Goal: Information Seeking & Learning: Learn about a topic

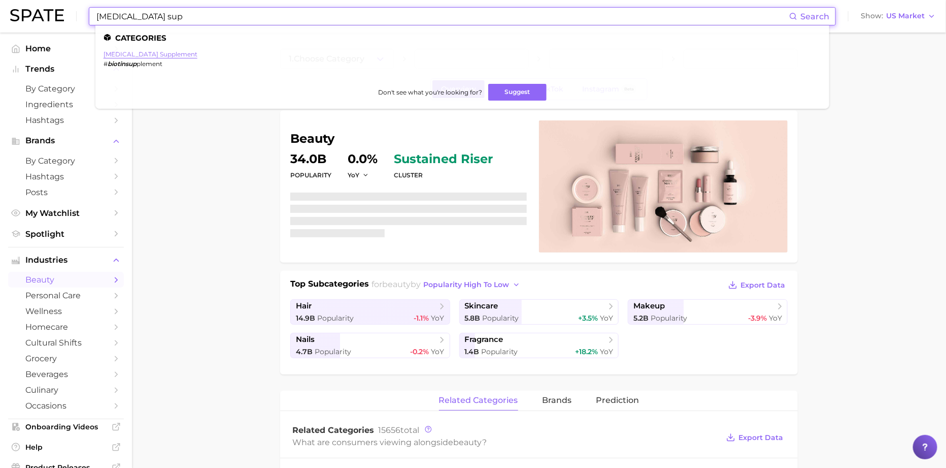
type input "[MEDICAL_DATA] sup"
click at [145, 53] on link "[MEDICAL_DATA] supplement" at bounding box center [151, 54] width 94 height 8
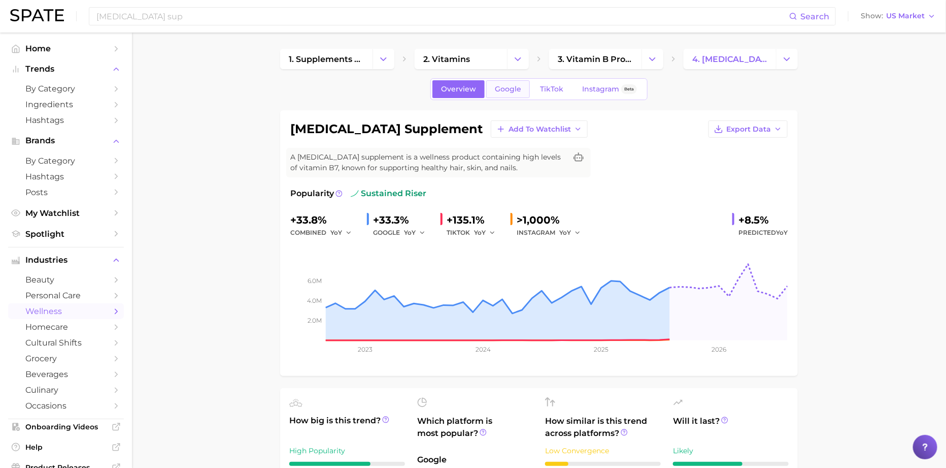
click at [503, 90] on span "Google" at bounding box center [508, 89] width 26 height 9
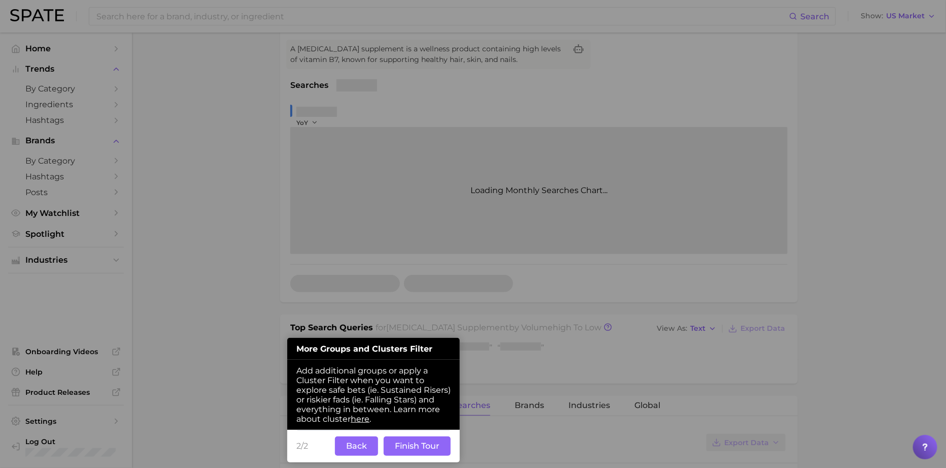
scroll to position [384, 0]
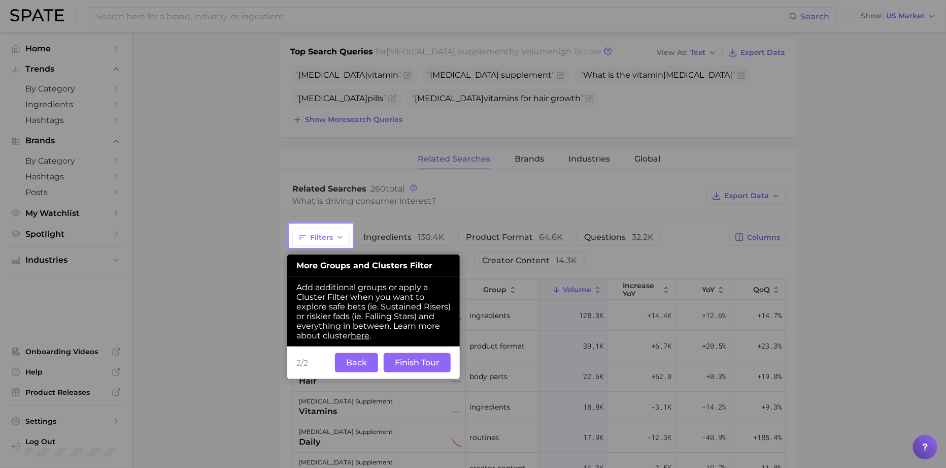
click at [415, 370] on button "Finish Tour" at bounding box center [417, 362] width 67 height 19
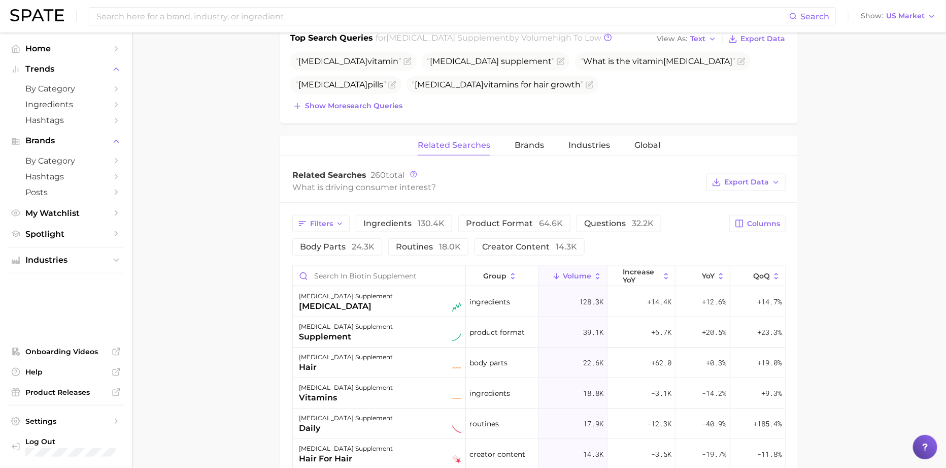
scroll to position [398, 0]
click at [439, 305] on div "biotin supplement biotin" at bounding box center [380, 301] width 162 height 22
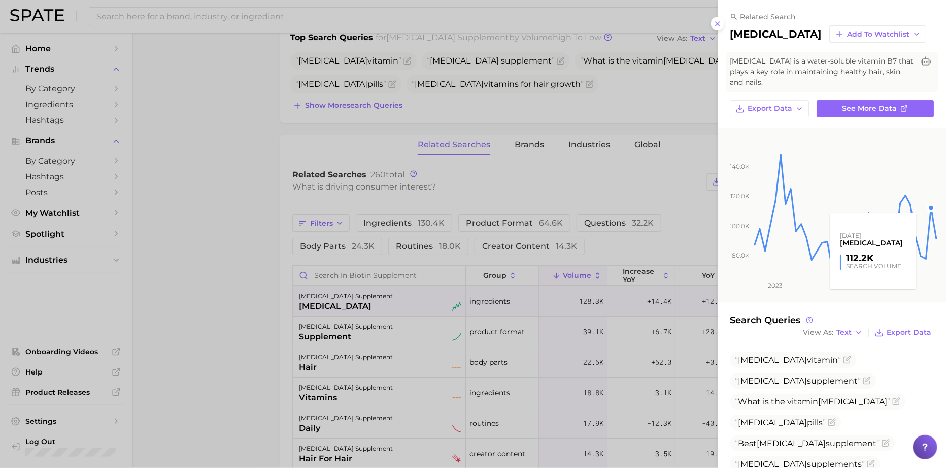
scroll to position [83, 0]
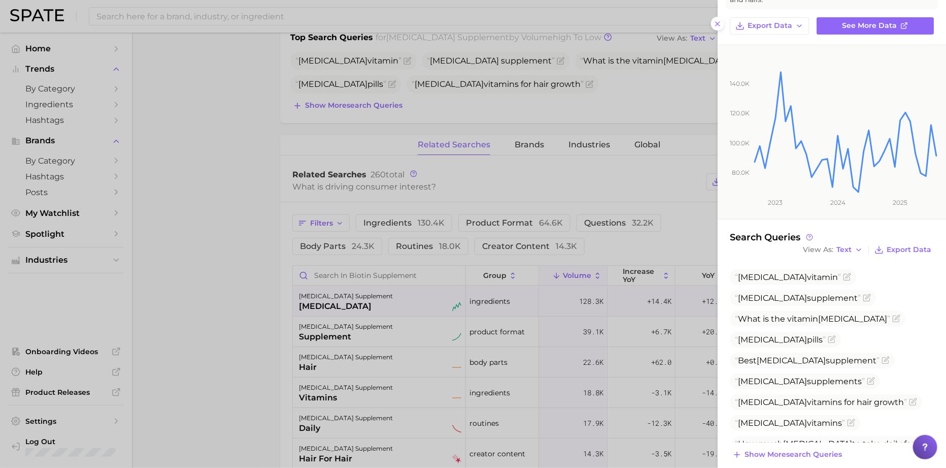
click at [682, 210] on div at bounding box center [473, 234] width 946 height 468
